Goal: Transaction & Acquisition: Purchase product/service

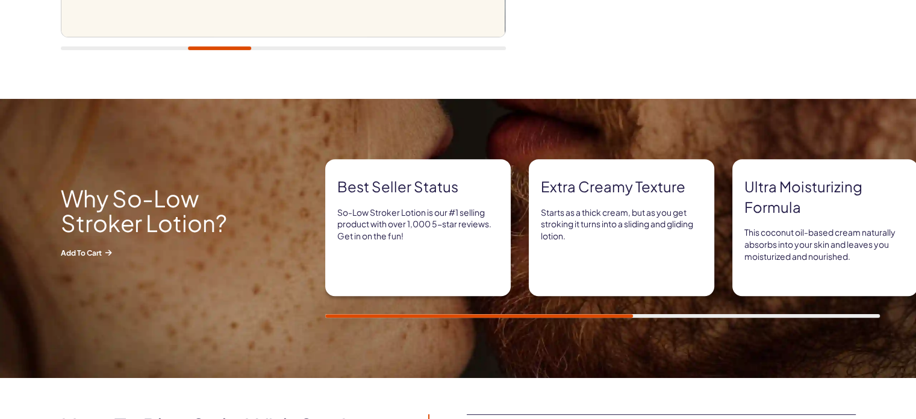
scroll to position [507, 0]
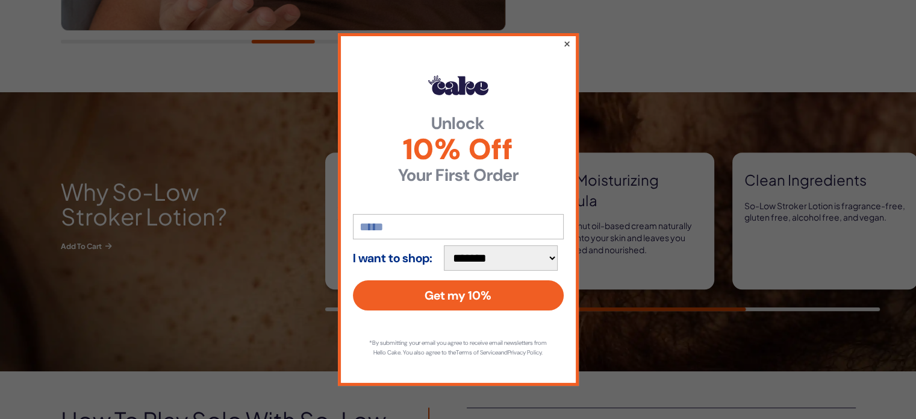
click at [570, 37] on button "×" at bounding box center [567, 43] width 8 height 14
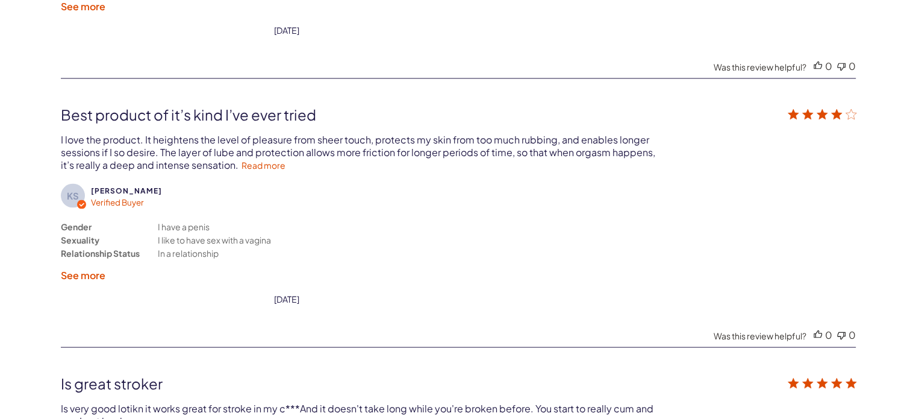
scroll to position [2457, 0]
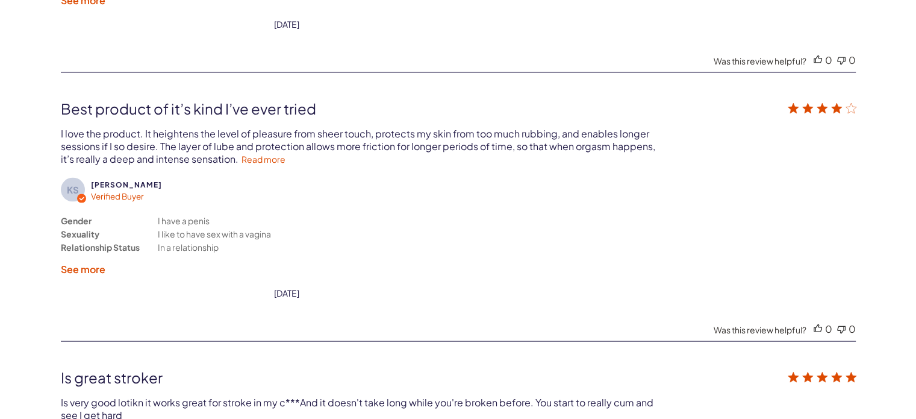
click at [858, 187] on div "Reviews Q&A 4.9 4.9 out of 5 stars Based on 1099 reviews Based on 1099 reviews …" at bounding box center [459, 349] width 868 height 1643
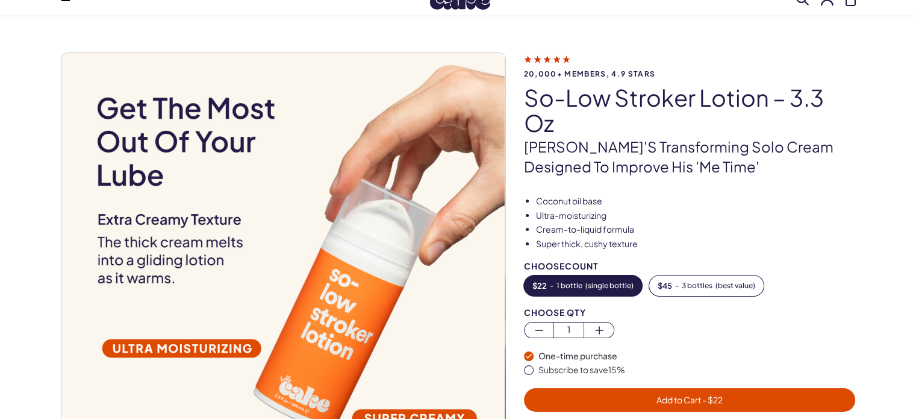
scroll to position [0, 0]
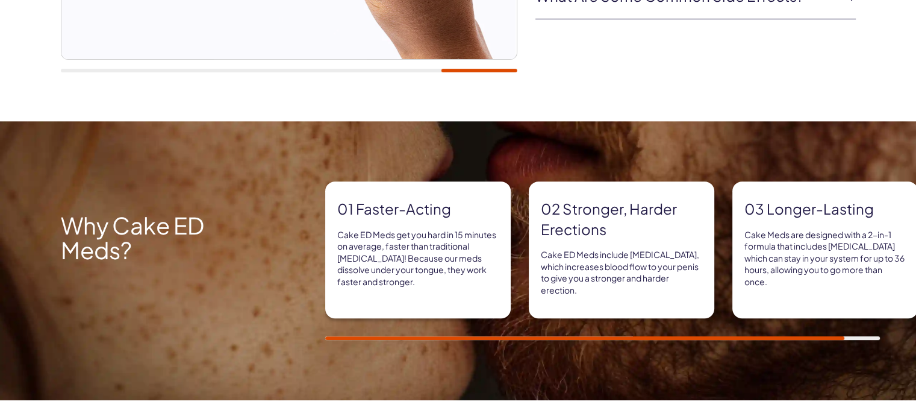
scroll to position [496, 0]
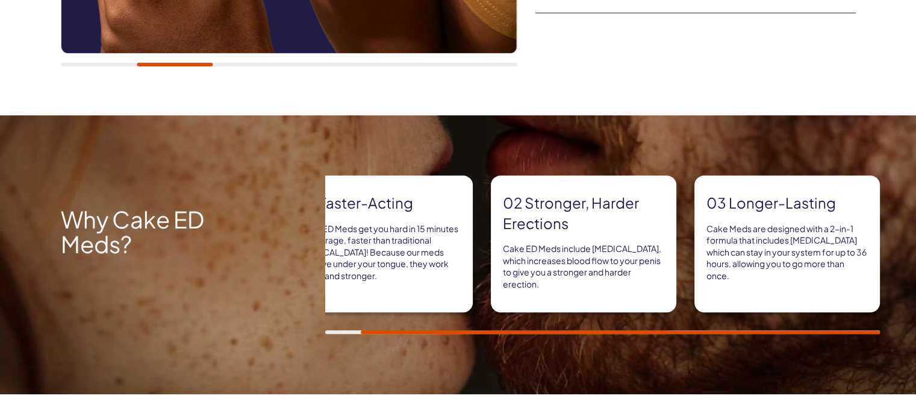
click at [907, 177] on div "01 Faster-acting Cake ED Meds get you hard in 15 minutes on average, faster tha…" at bounding box center [620, 254] width 591 height 158
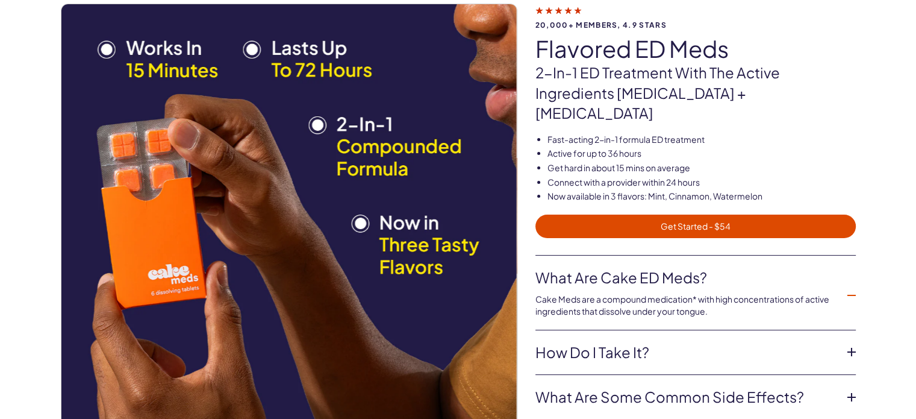
scroll to position [0, 0]
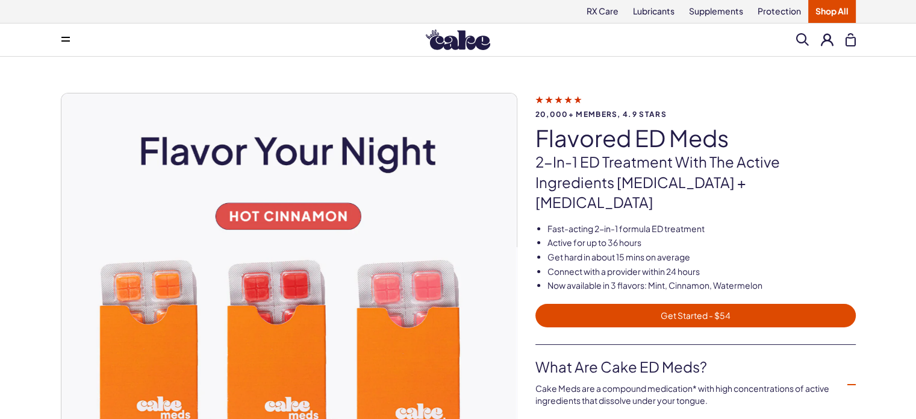
click at [871, 359] on div "20,000+ members, 4.9 stars Flavored ED Meds 2-in-1 ED treatment with the active…" at bounding box center [459, 334] width 868 height 482
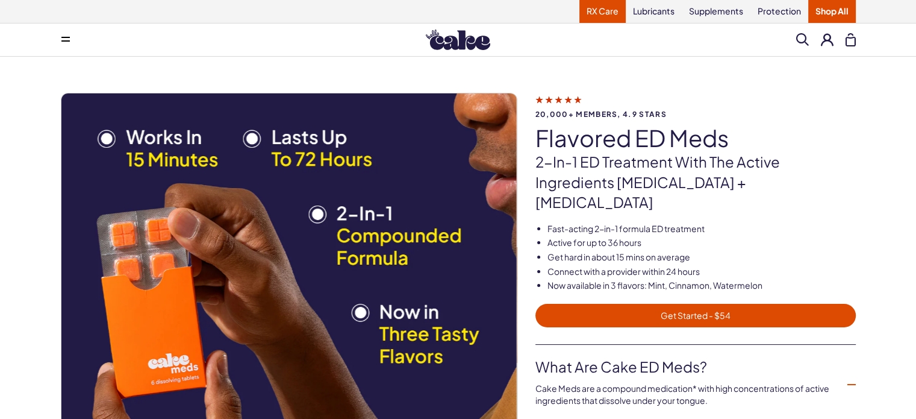
click at [596, 10] on link "RX Care" at bounding box center [603, 11] width 46 height 23
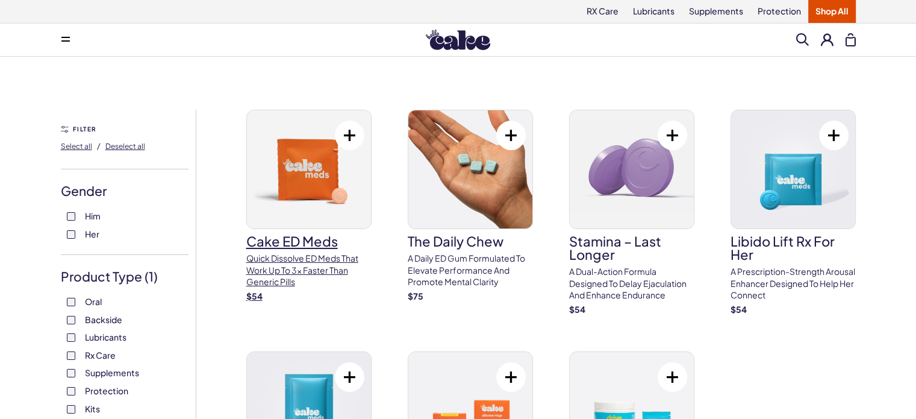
click at [294, 243] on h3 "Cake ED Meds" at bounding box center [308, 240] width 125 height 13
